Goal: Information Seeking & Learning: Understand process/instructions

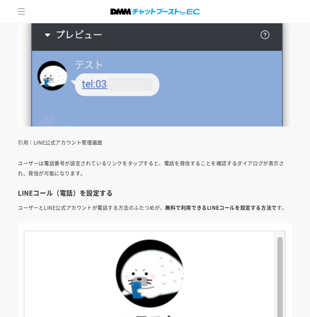
scroll to position [1591, 0]
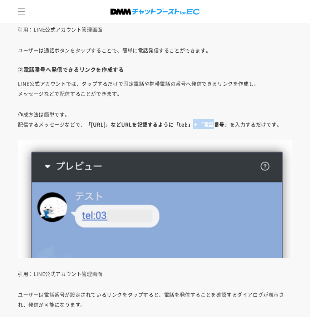
drag, startPoint x: 193, startPoint y: 124, endPoint x: 203, endPoint y: 123, distance: 9.4
click at [203, 123] on strong "「[URL]」などURLを記載するように「tel:」＋「電話番号」" at bounding box center [158, 124] width 144 height 7
copy strong "tel:"
drag, startPoint x: 160, startPoint y: 83, endPoint x: 210, endPoint y: 136, distance: 73.2
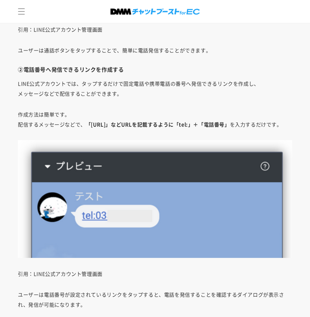
click at [160, 83] on p "LINE公式アカウントでは、タップするだけで固定電話や携帯電話の番号へ発信できるリンクを作成し、 メッセージなどで配信することができます。" at bounding box center [155, 88] width 274 height 20
click at [180, 97] on p "LINE公式アカウントでは、タップするだけで固定電話や携帯電話の番号へ発信できるリンクを作成し、 メッセージなどで配信することができます。" at bounding box center [155, 88] width 274 height 20
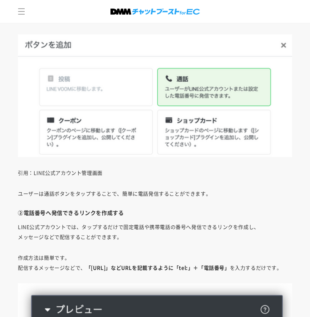
scroll to position [1627, 0]
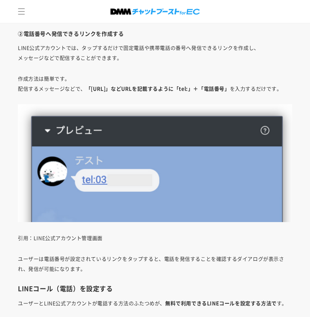
drag, startPoint x: 190, startPoint y: 88, endPoint x: 242, endPoint y: 88, distance: 51.9
click at [230, 88] on strong "「[URL]」などURLを記載するように「tel:」＋「電話番号」" at bounding box center [158, 88] width 144 height 7
copy strong "「tel:」＋「電話番号」"
